Goal: Task Accomplishment & Management: Manage account settings

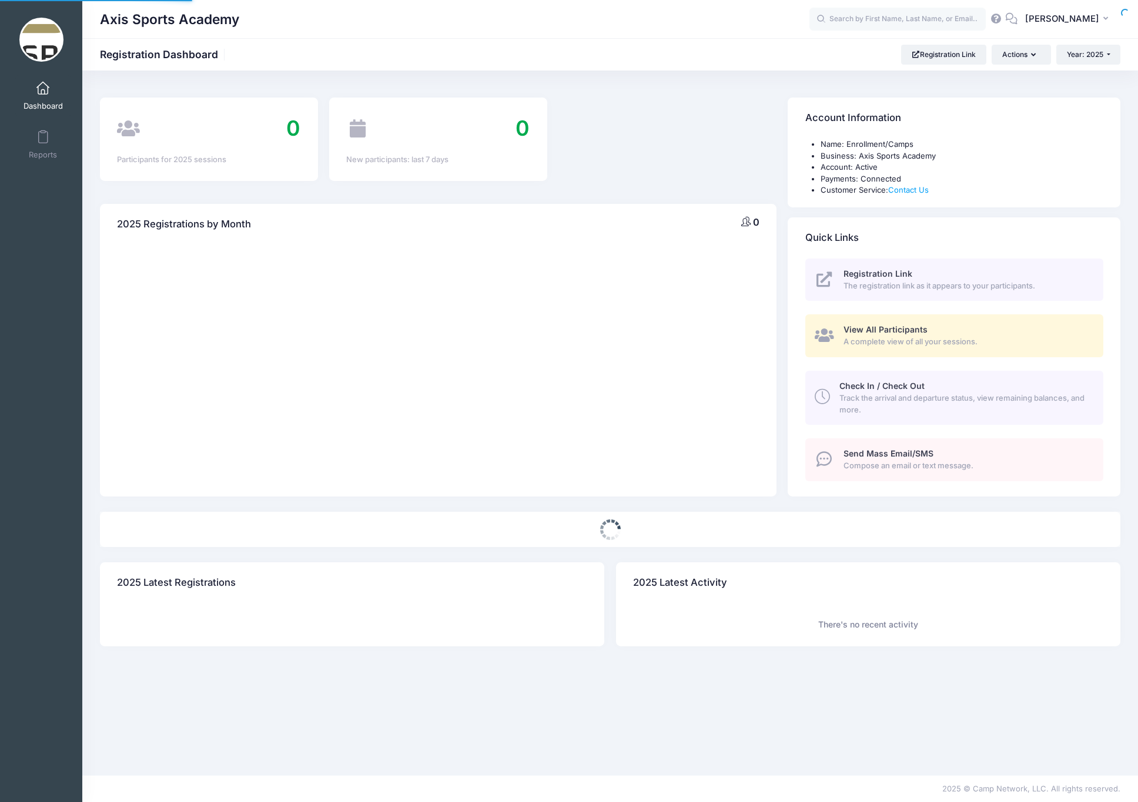
select select
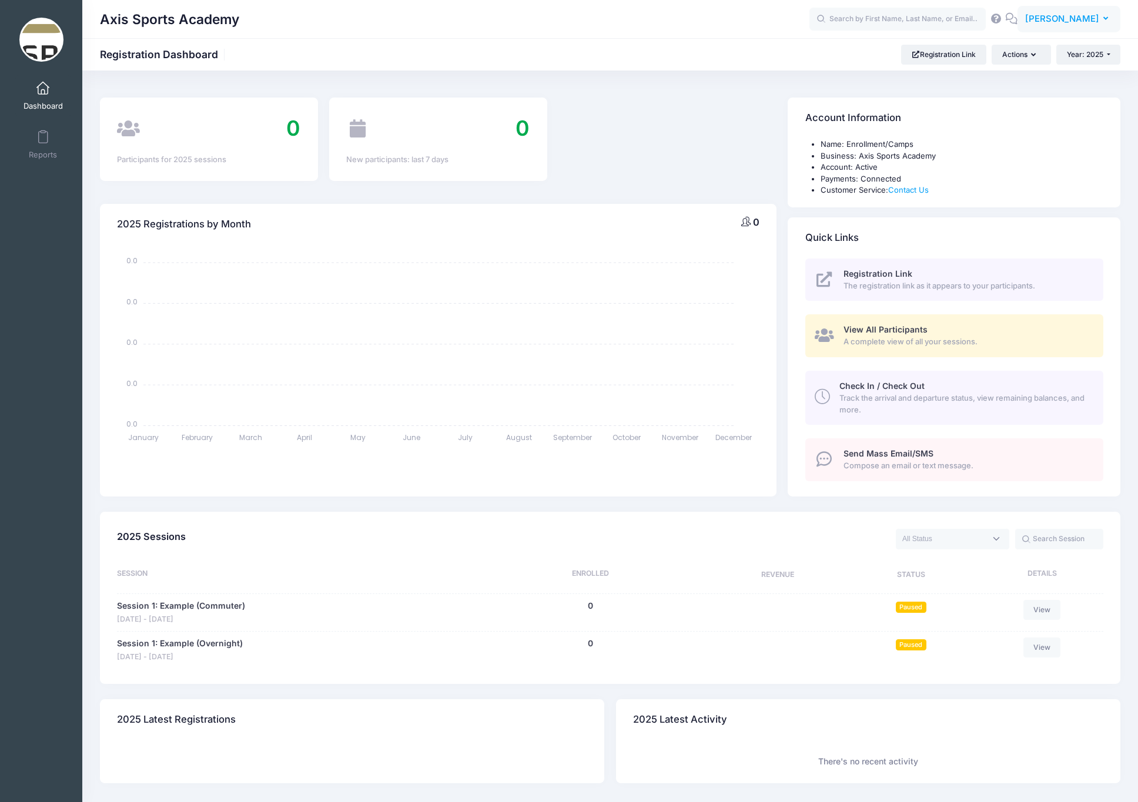
click at [1080, 15] on span "[PERSON_NAME]" at bounding box center [1062, 18] width 74 height 13
click at [48, 197] on div "My Events Dashboard Reports My Profile Log out" at bounding box center [41, 442] width 82 height 742
click at [1068, 23] on span "[PERSON_NAME]" at bounding box center [1062, 18] width 74 height 13
click at [1019, 53] on link "My Profile" at bounding box center [1039, 52] width 143 height 22
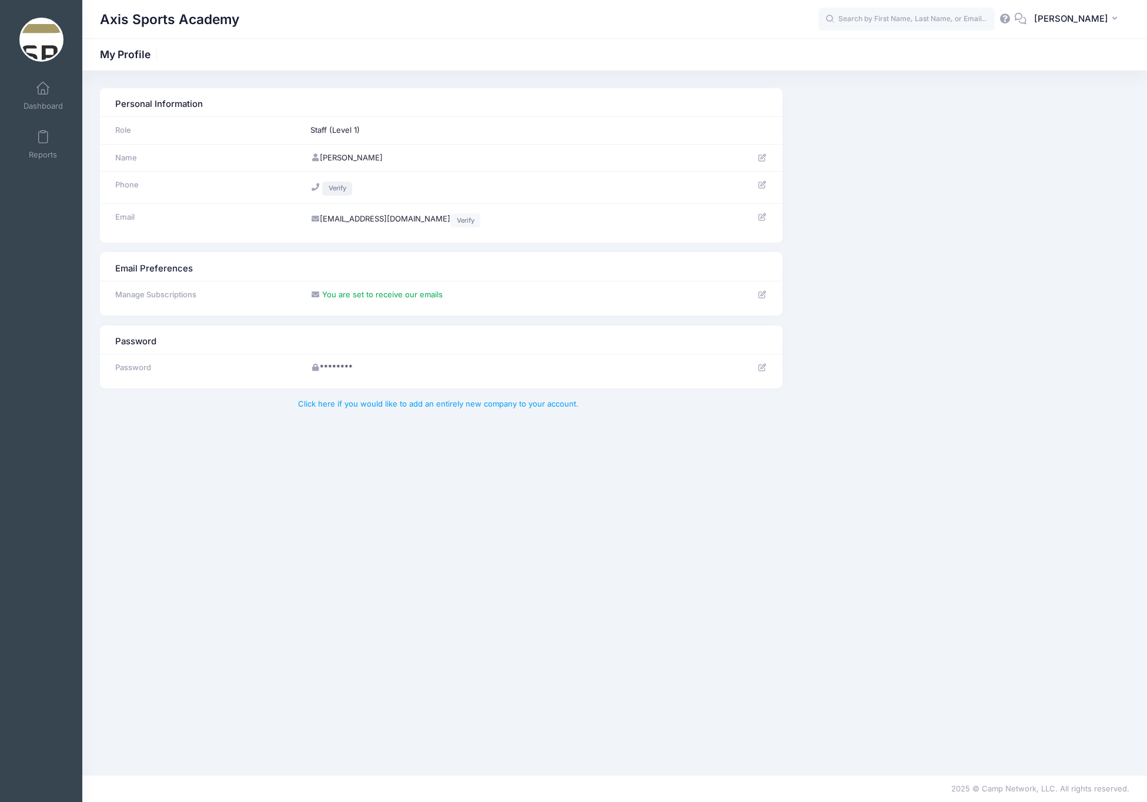
click at [332, 190] on link "Verify" at bounding box center [337, 189] width 30 height 14
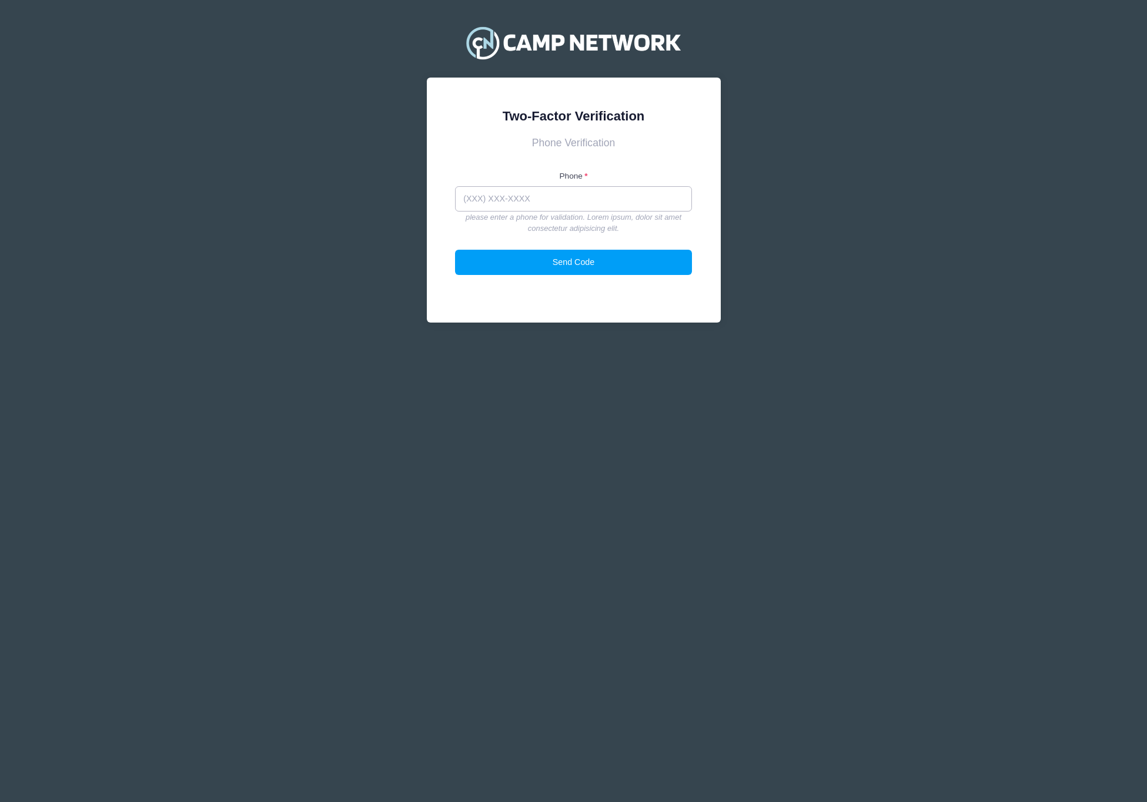
drag, startPoint x: 561, startPoint y: 202, endPoint x: 404, endPoint y: 187, distance: 157.6
click at [408, 188] on div "Two-Factor Verification Phone Verification Phone please enter a phone for valid…" at bounding box center [573, 180] width 1147 height 361
type input "(510) 989-5496"
click at [574, 258] on button "Send Code" at bounding box center [573, 262] width 237 height 25
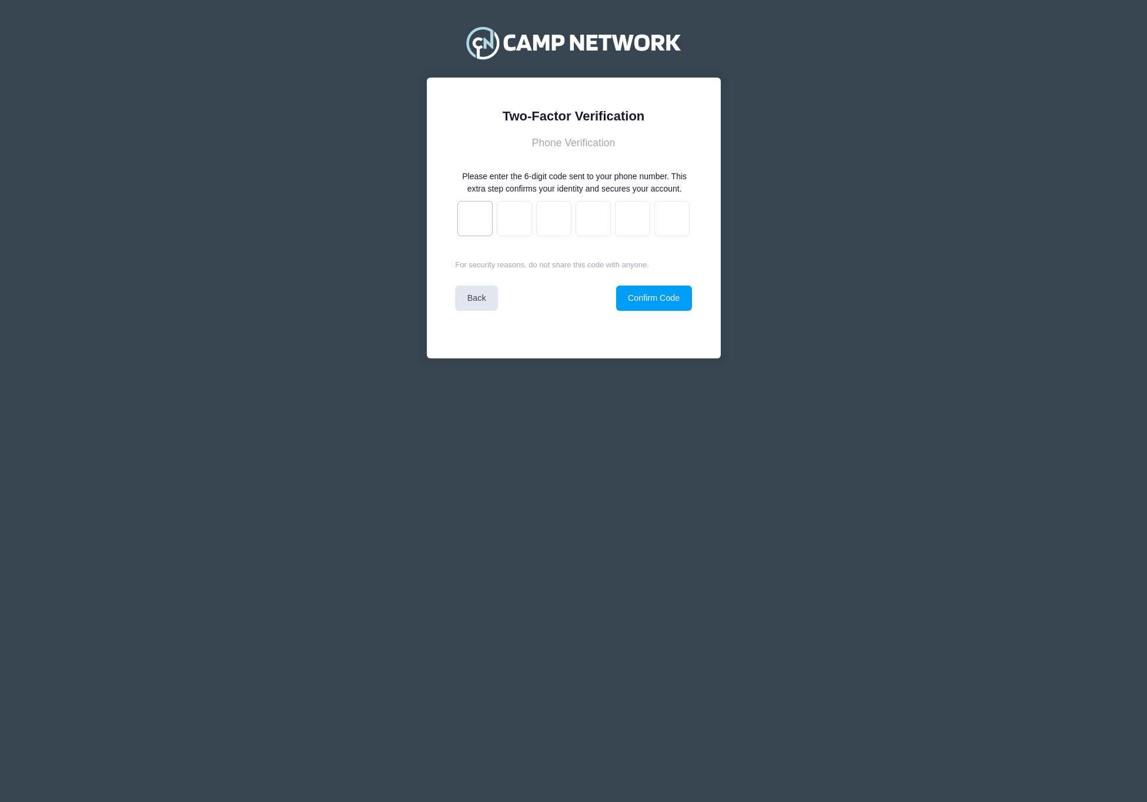
click at [477, 236] on input "text" at bounding box center [474, 218] width 35 height 35
type input "f"
type input "4"
type input "c"
type input "5"
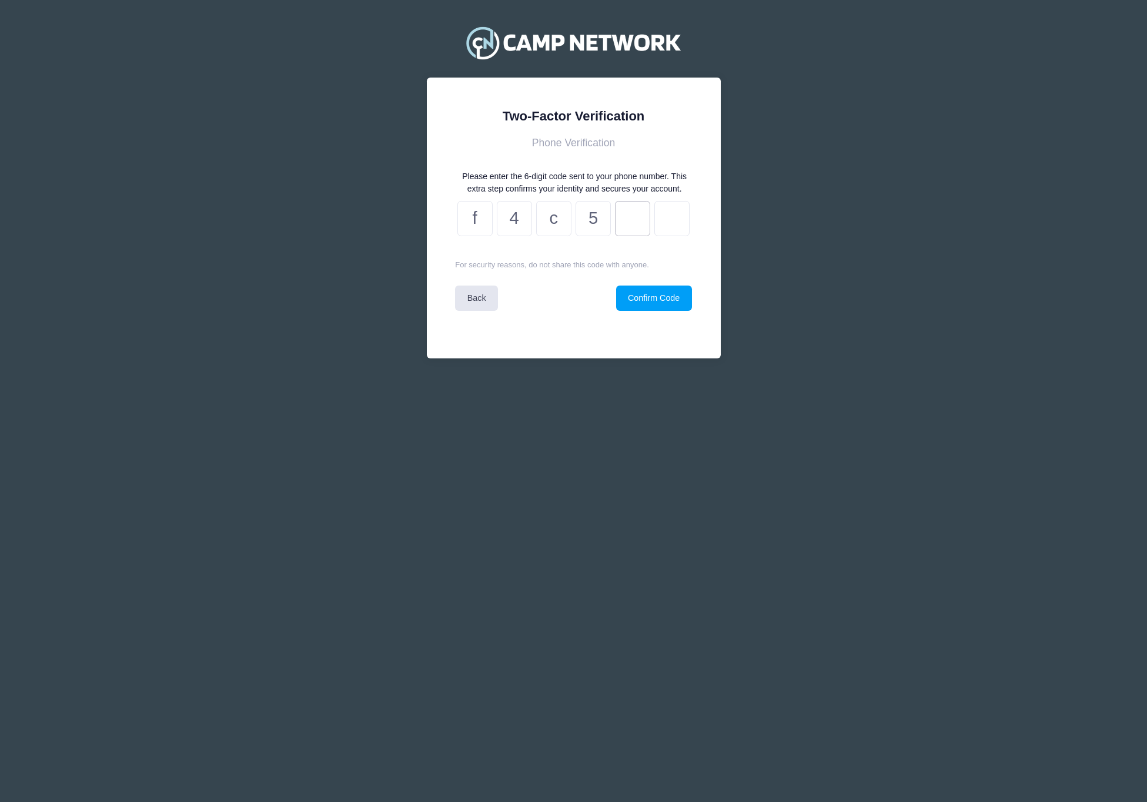
type input "3"
type input "7"
click at [649, 311] on button "Confirm Code" at bounding box center [654, 298] width 76 height 25
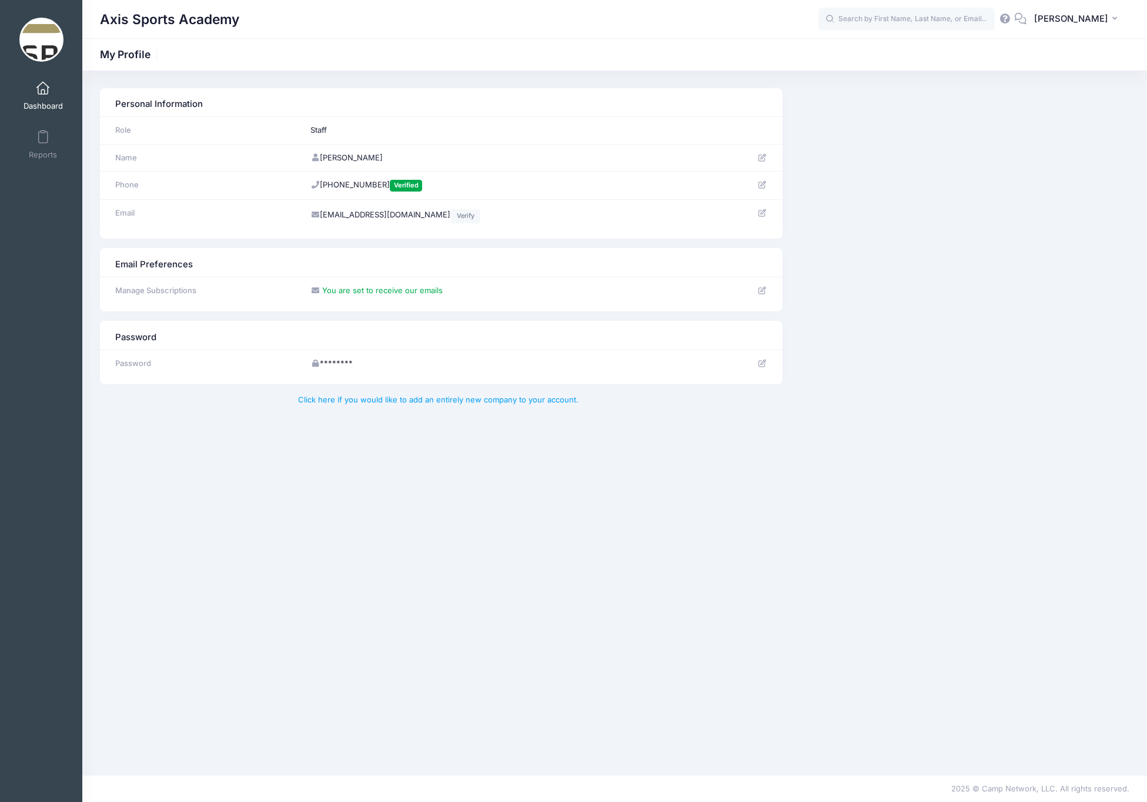
click at [43, 86] on span at bounding box center [43, 88] width 0 height 13
